Goal: Task Accomplishment & Management: Complete application form

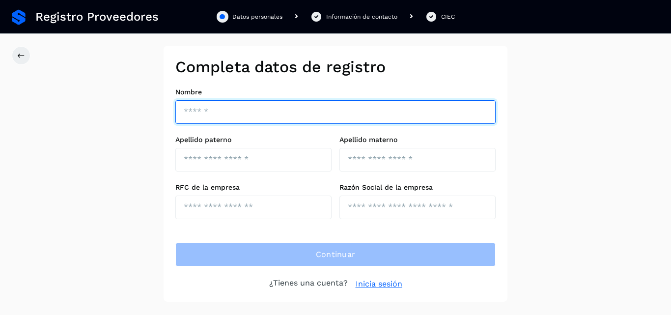
click at [210, 115] on input "text" at bounding box center [335, 112] width 320 height 24
